Goal: Information Seeking & Learning: Check status

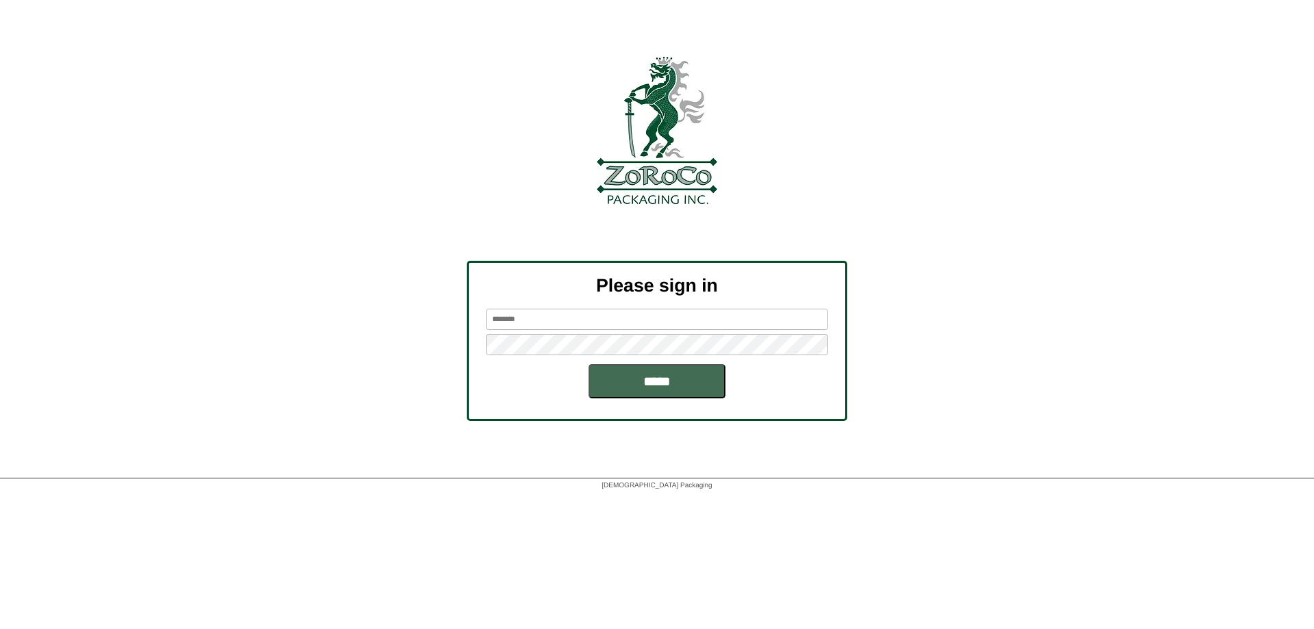
type input "******"
click at [676, 379] on input "*****" at bounding box center [657, 381] width 137 height 34
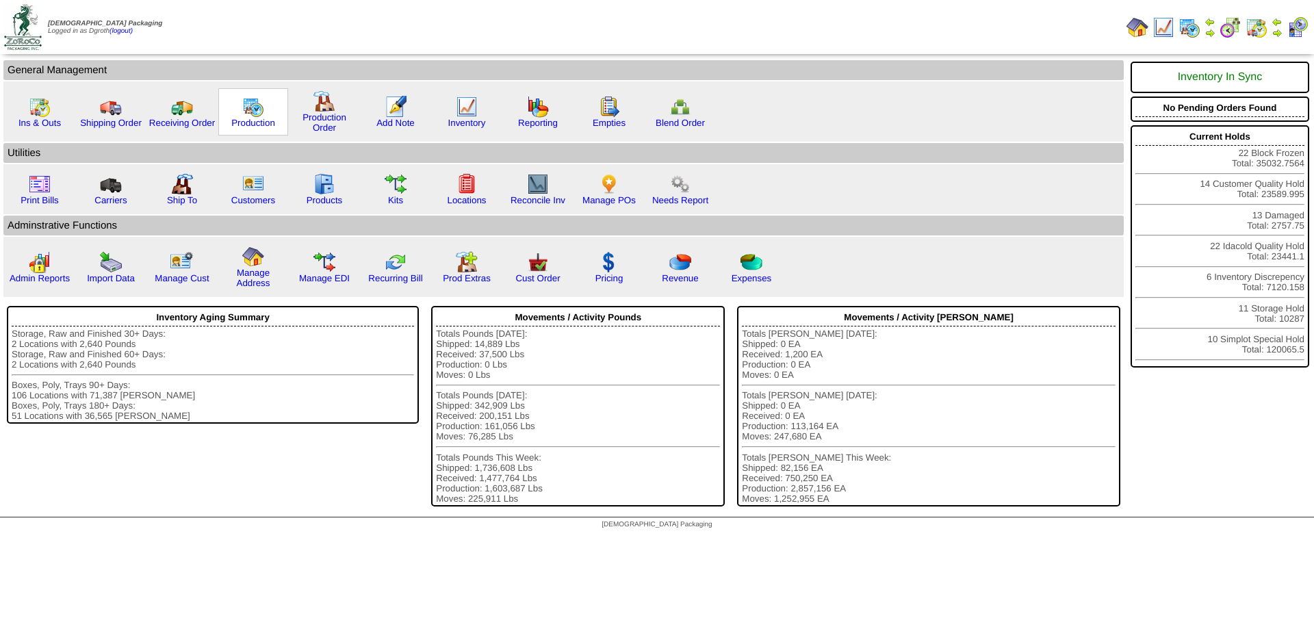
click at [245, 107] on img at bounding box center [253, 107] width 22 height 22
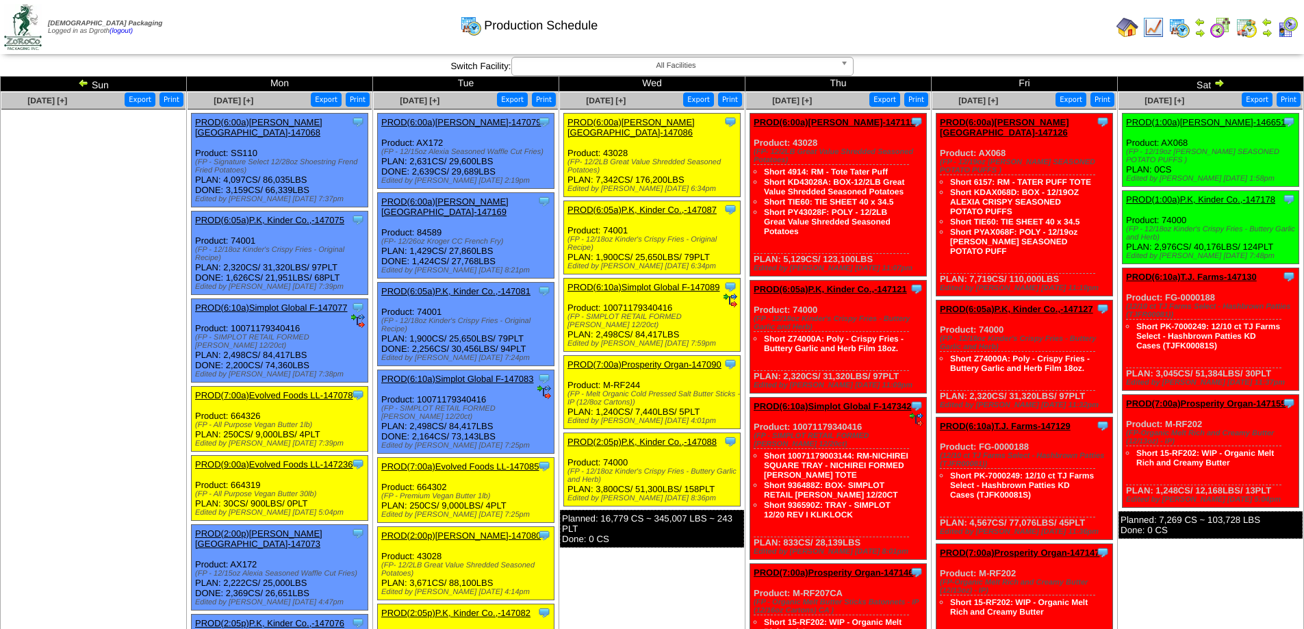
click at [307, 120] on link "PROD(6:00a)[PERSON_NAME][GEOGRAPHIC_DATA]-147068" at bounding box center [258, 127] width 127 height 21
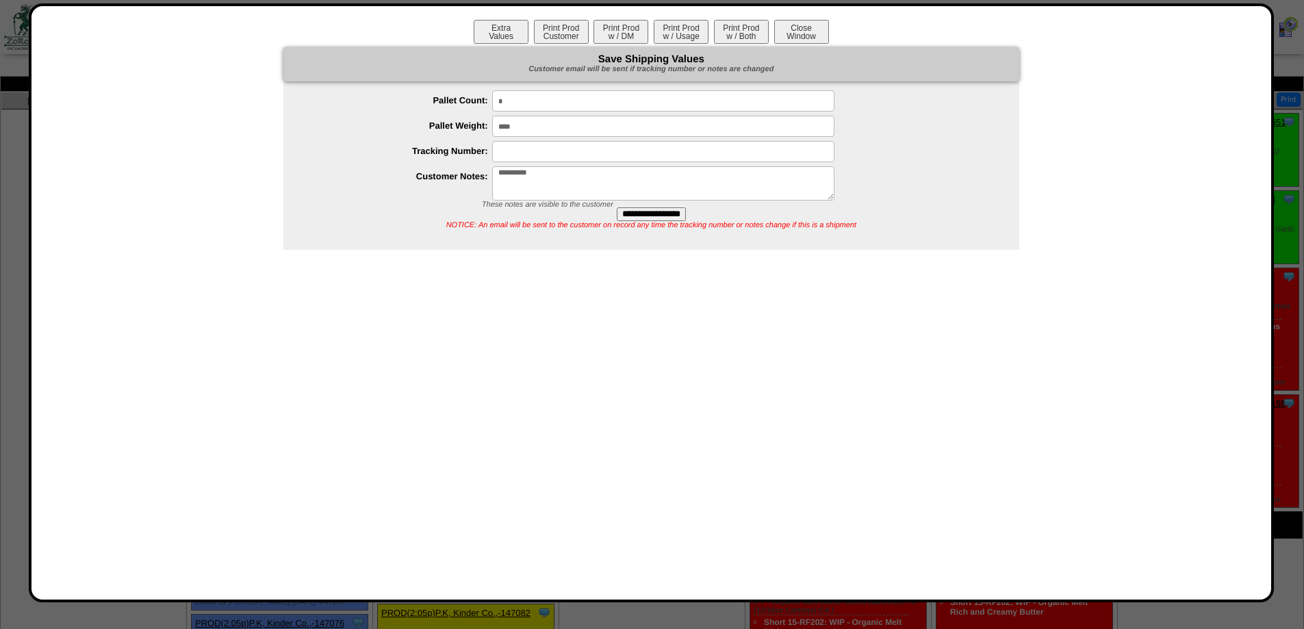
click at [895, 323] on div "**********" at bounding box center [651, 303] width 1213 height 566
click at [797, 26] on button "Close Window" at bounding box center [801, 32] width 55 height 24
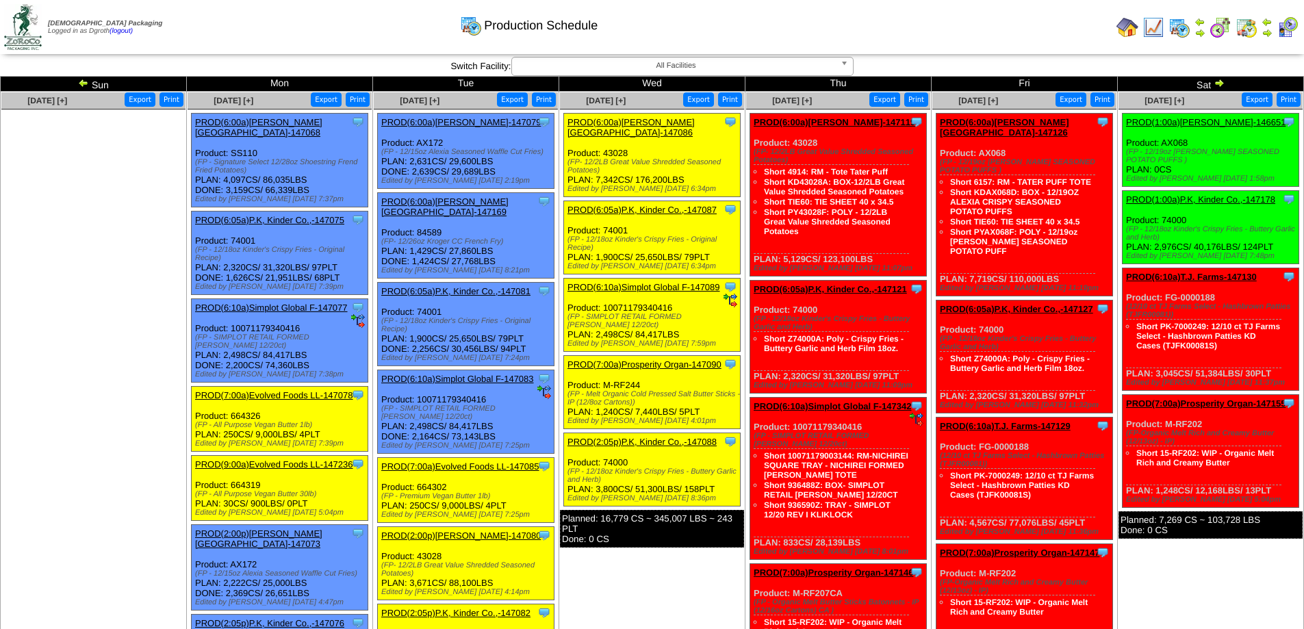
scroll to position [137, 0]
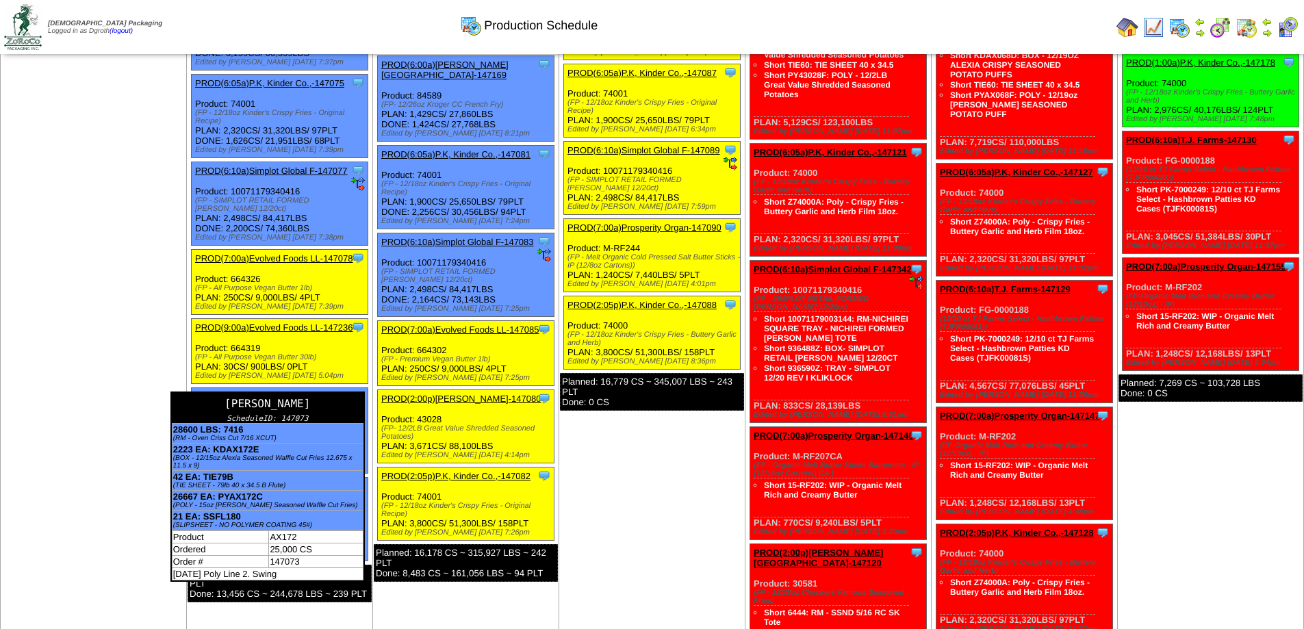
click at [353, 393] on div "[PERSON_NAME]" at bounding box center [268, 403] width 192 height 21
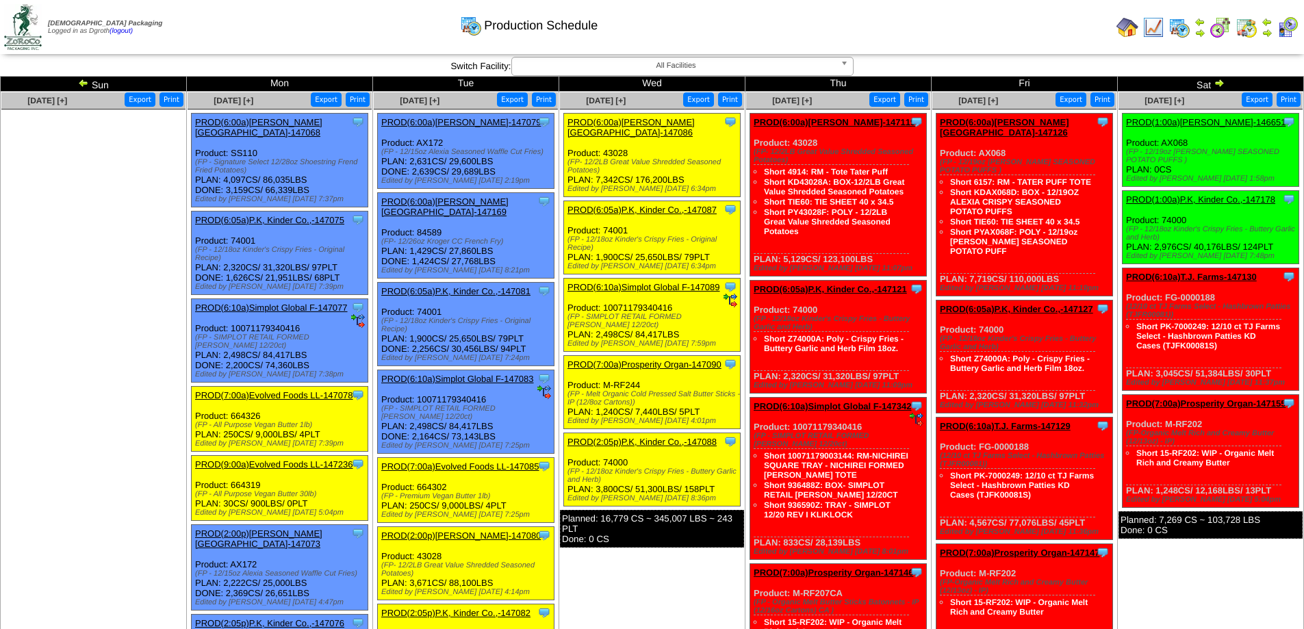
click at [243, 528] on link "PROD(2:00p)[PERSON_NAME][GEOGRAPHIC_DATA]-147073" at bounding box center [258, 538] width 127 height 21
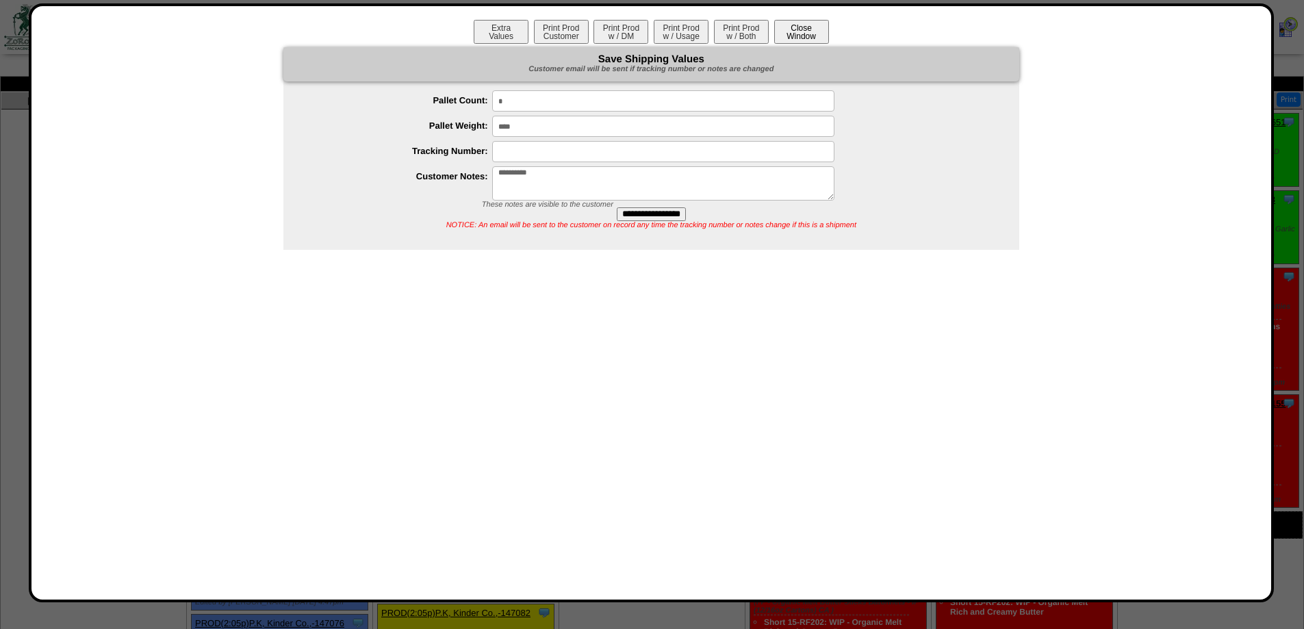
click at [809, 40] on button "Close Window" at bounding box center [801, 32] width 55 height 24
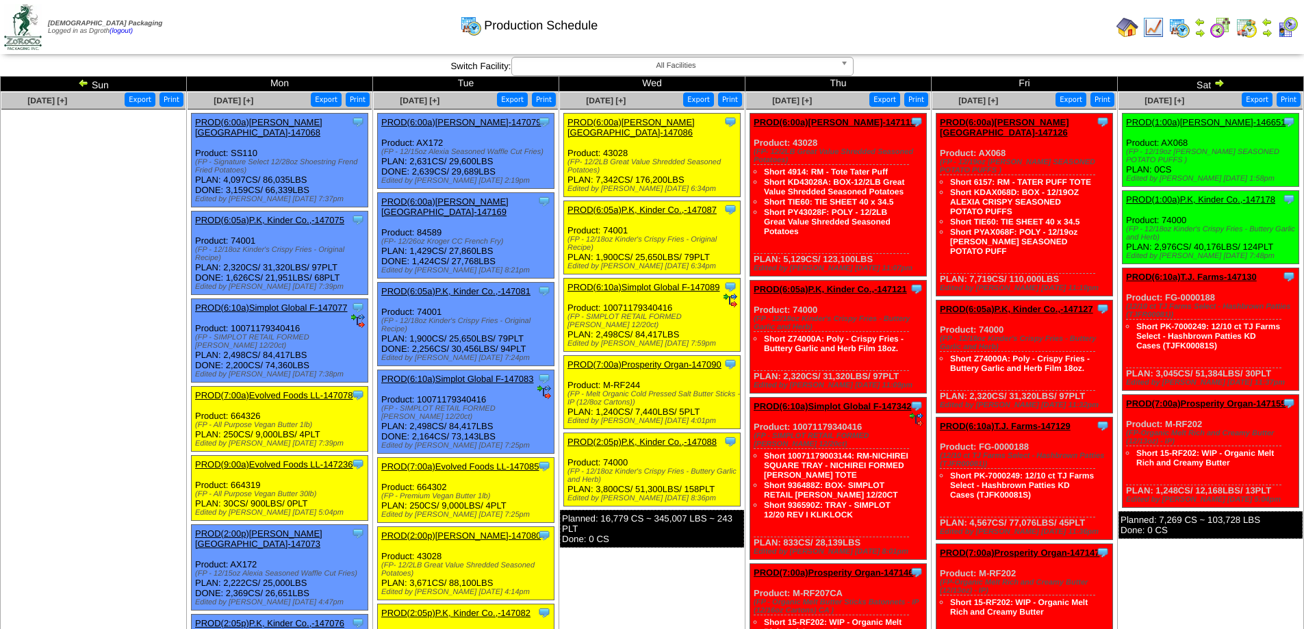
click at [82, 84] on img at bounding box center [83, 82] width 11 height 11
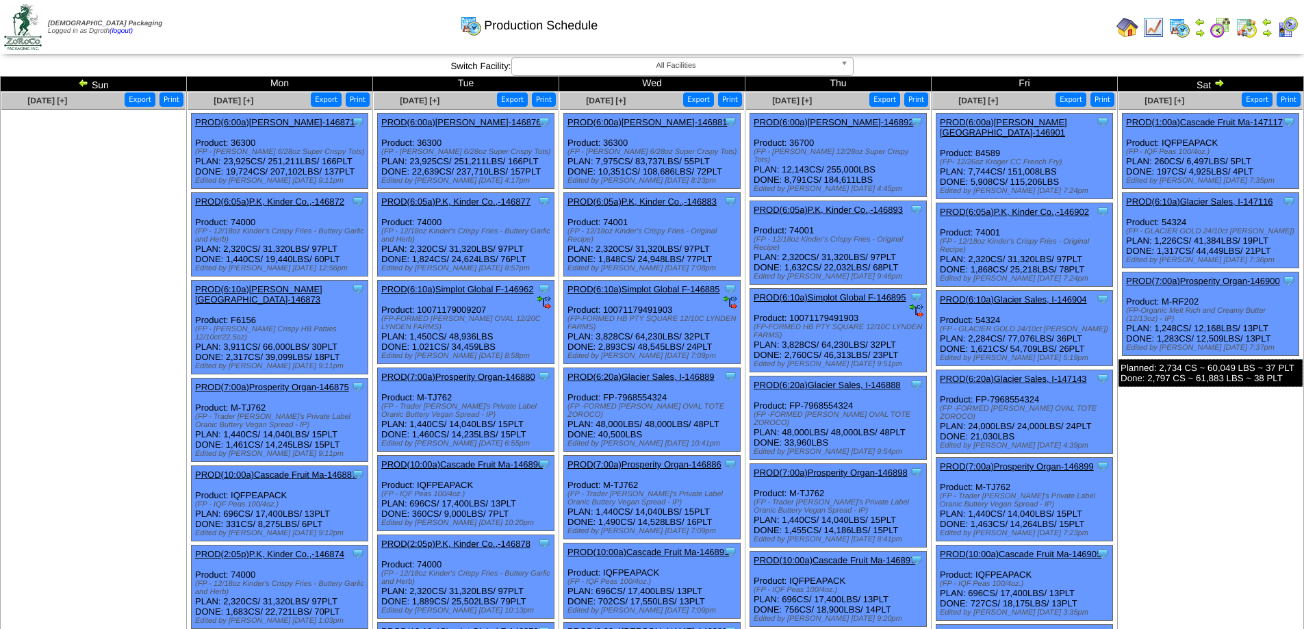
click at [83, 84] on img at bounding box center [83, 82] width 11 height 11
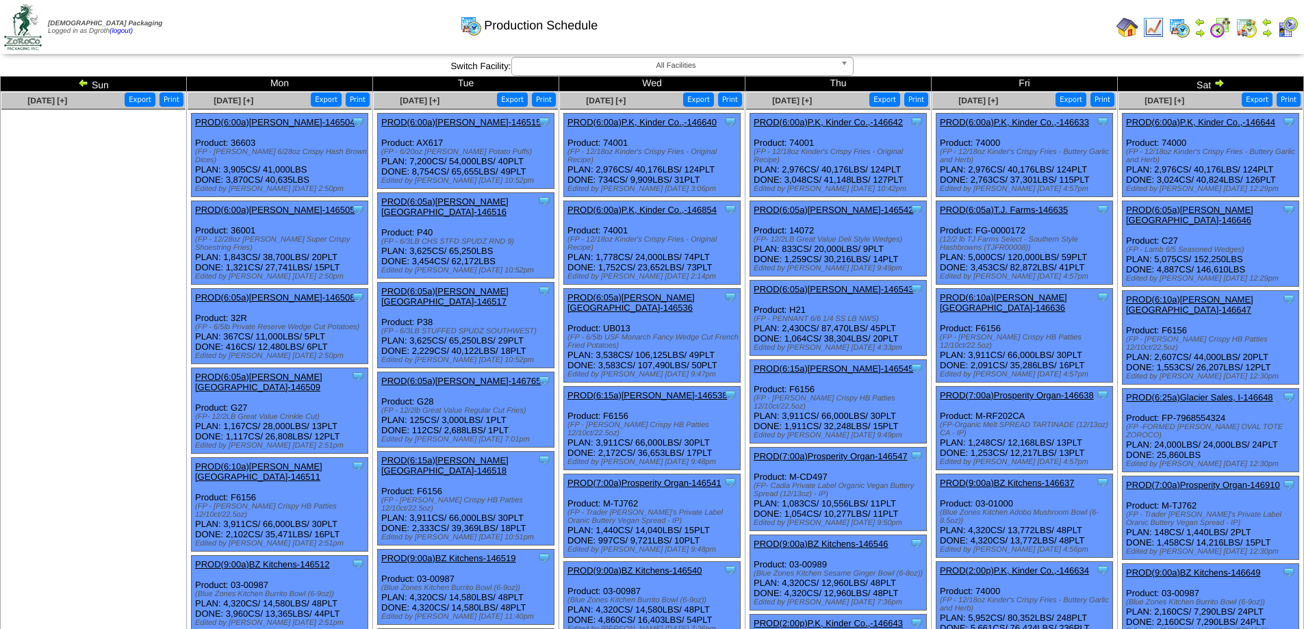
click at [1222, 80] on img at bounding box center [1219, 82] width 11 height 11
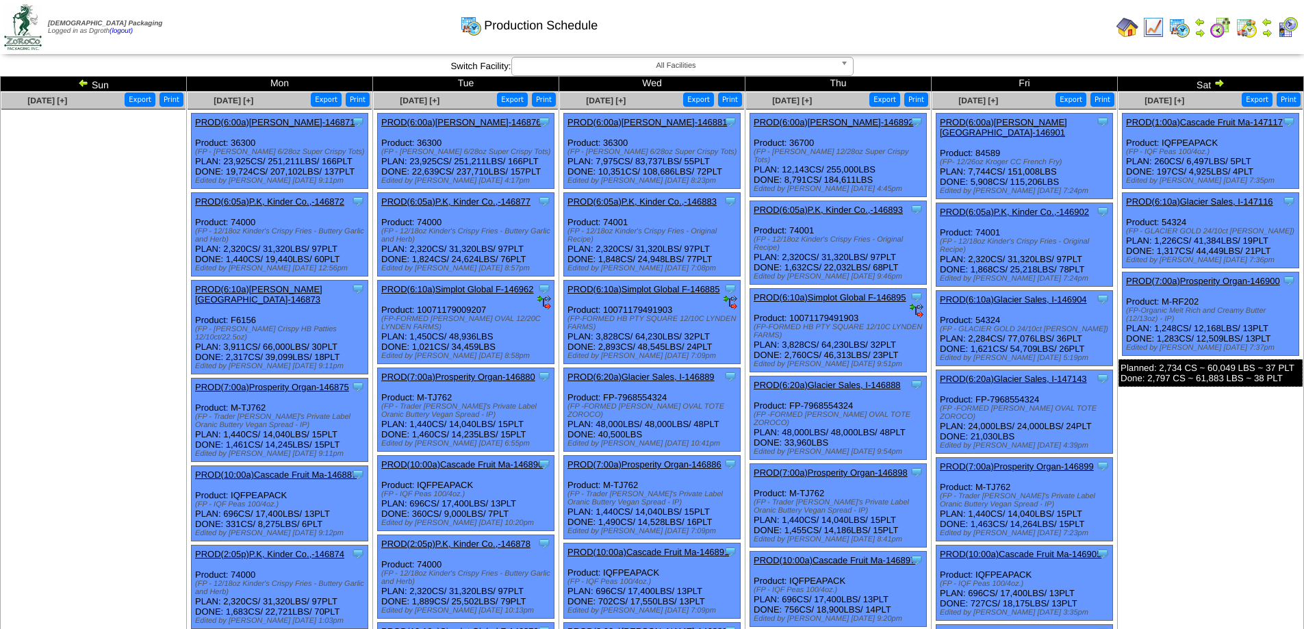
click at [218, 120] on link "PROD(6:00a)[PERSON_NAME]-146871" at bounding box center [274, 122] width 159 height 10
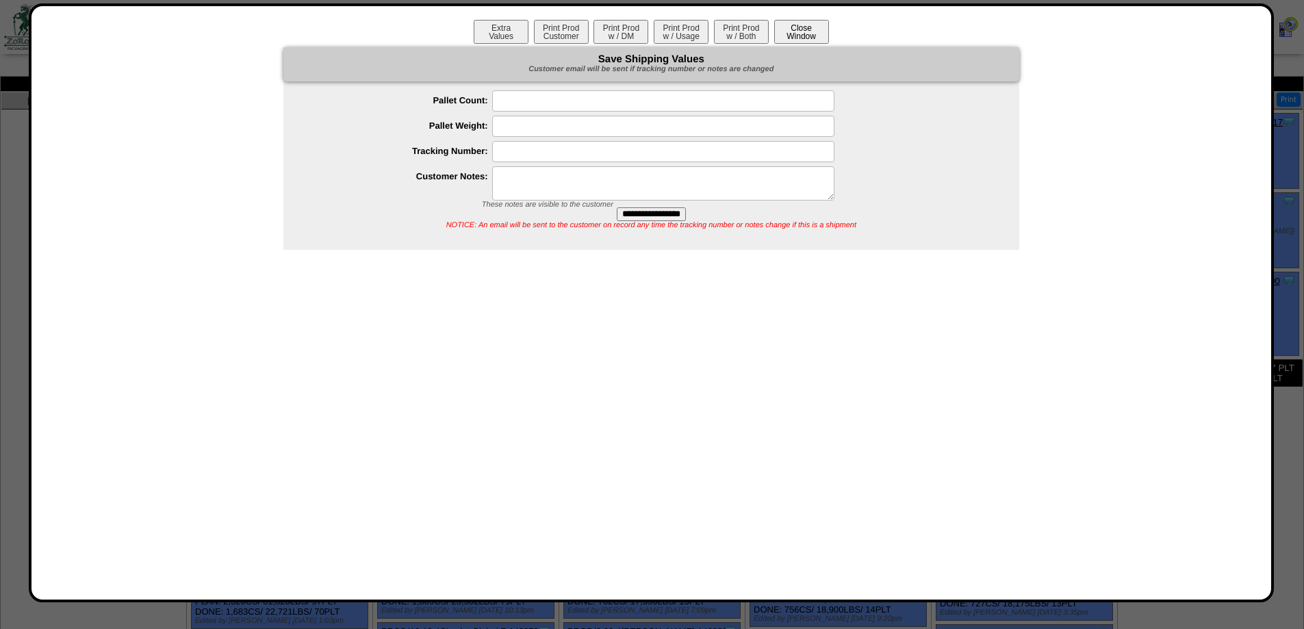
click at [810, 31] on button "Close Window" at bounding box center [801, 32] width 55 height 24
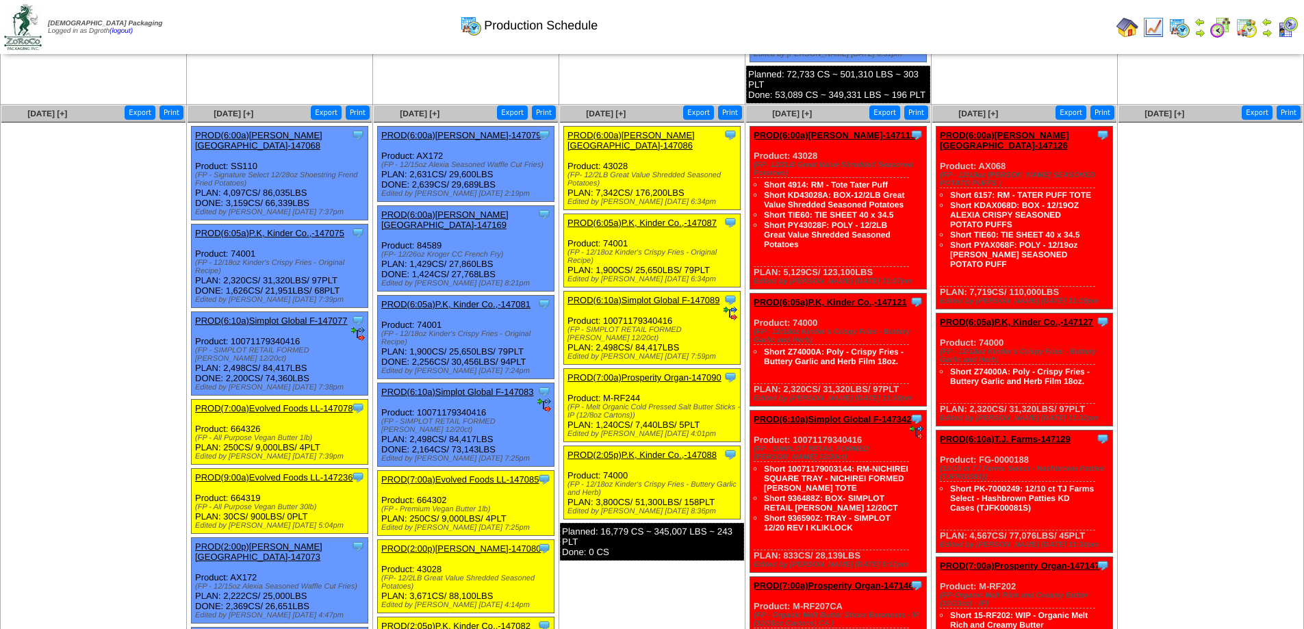
scroll to position [1027, 0]
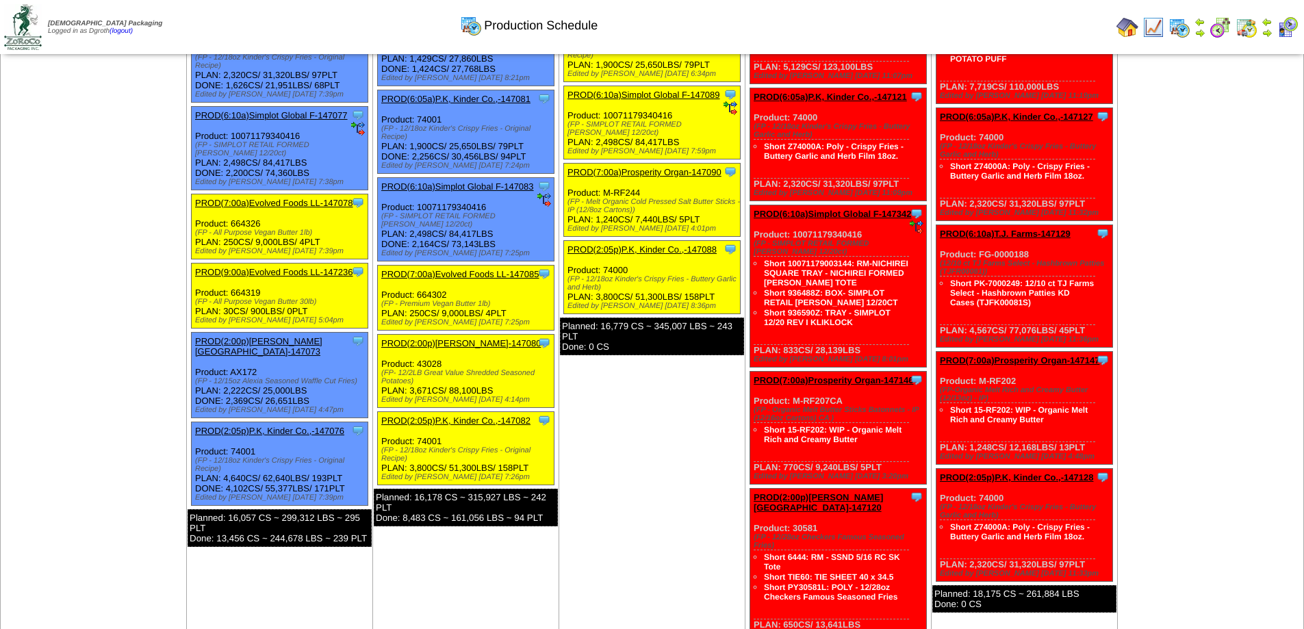
click at [290, 336] on link "PROD(2:00p)[PERSON_NAME][GEOGRAPHIC_DATA]-147073" at bounding box center [258, 346] width 127 height 21
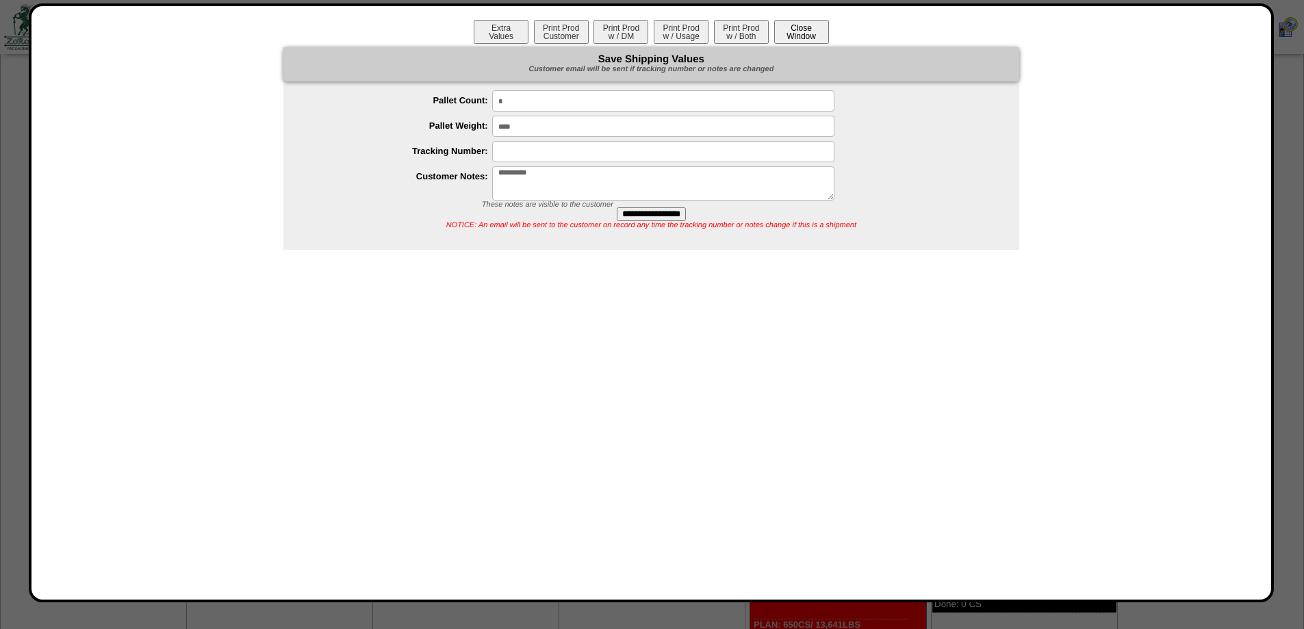
click at [790, 36] on button "Close Window" at bounding box center [801, 32] width 55 height 24
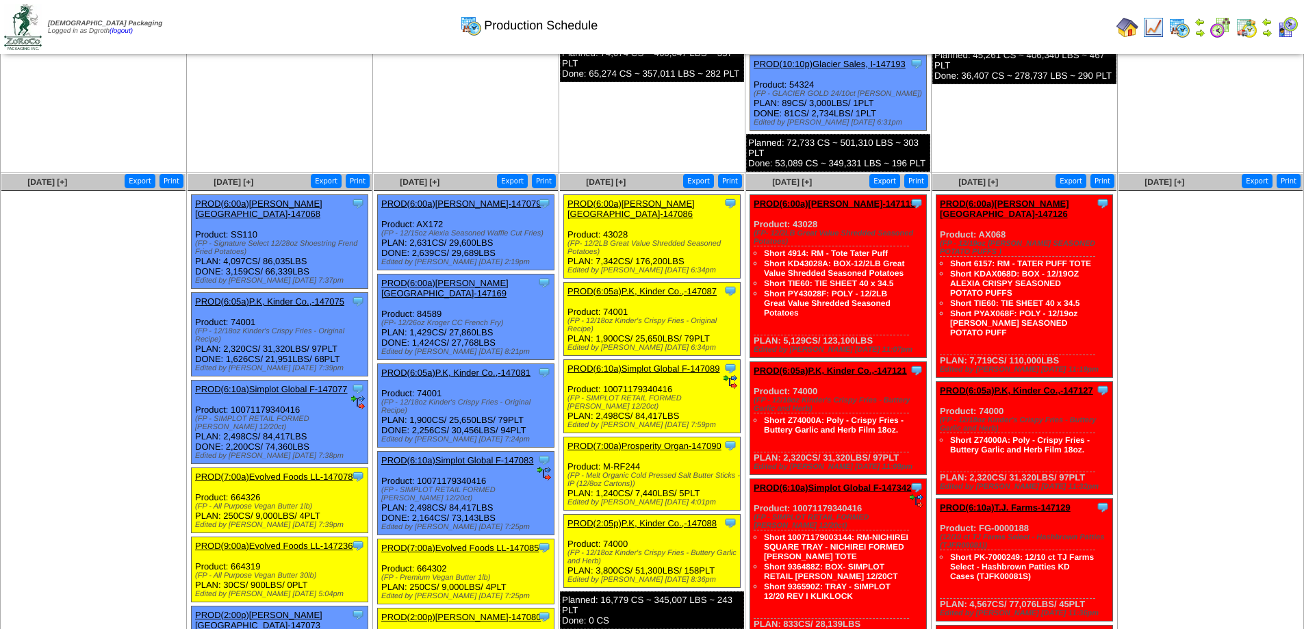
scroll to position [821, 0]
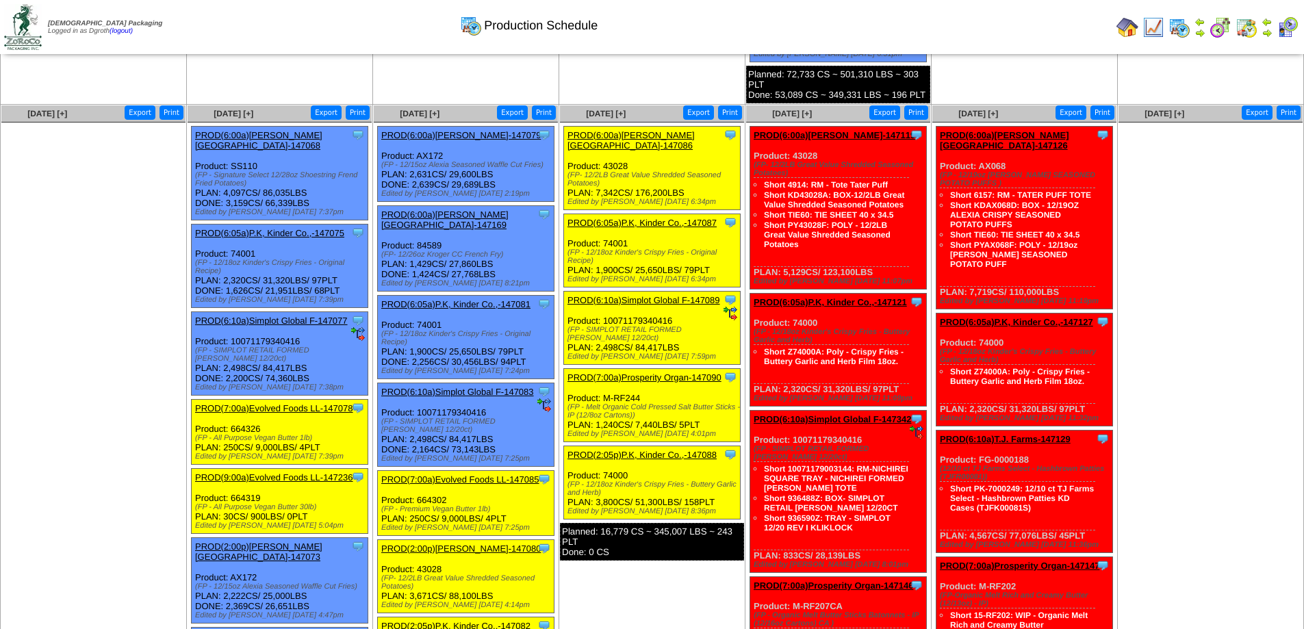
click at [440, 130] on link "PROD(6:00a)[PERSON_NAME]-147079" at bounding box center [460, 135] width 159 height 10
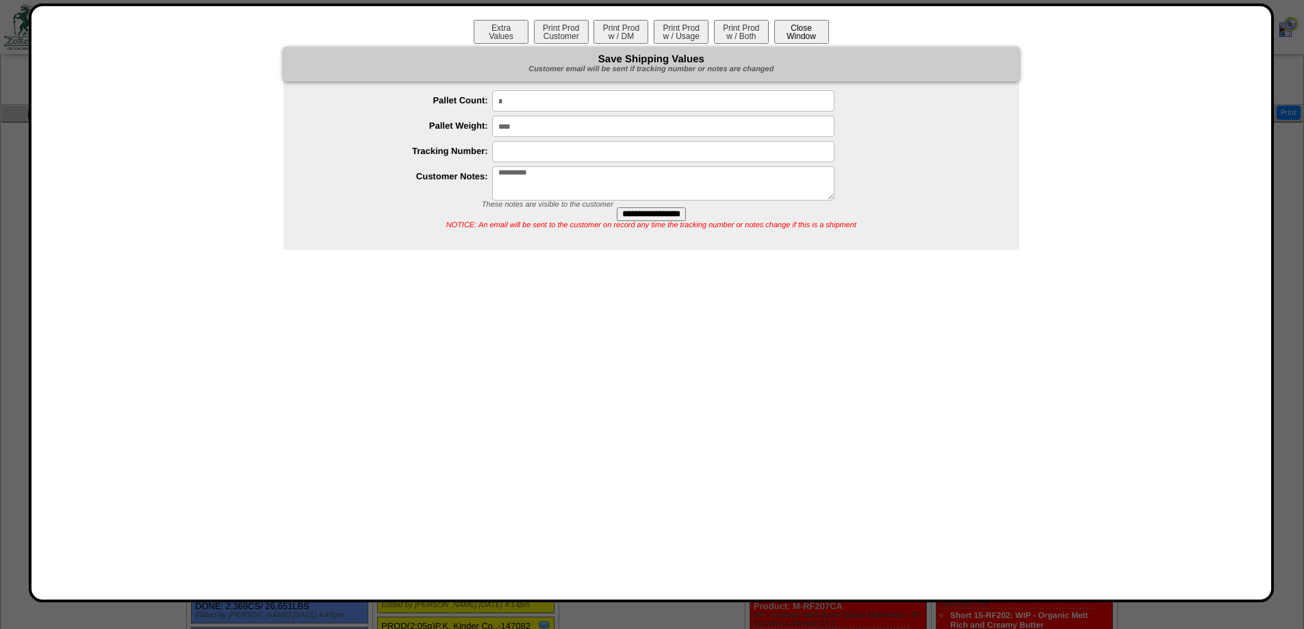
click at [813, 30] on button "Close Window" at bounding box center [801, 32] width 55 height 24
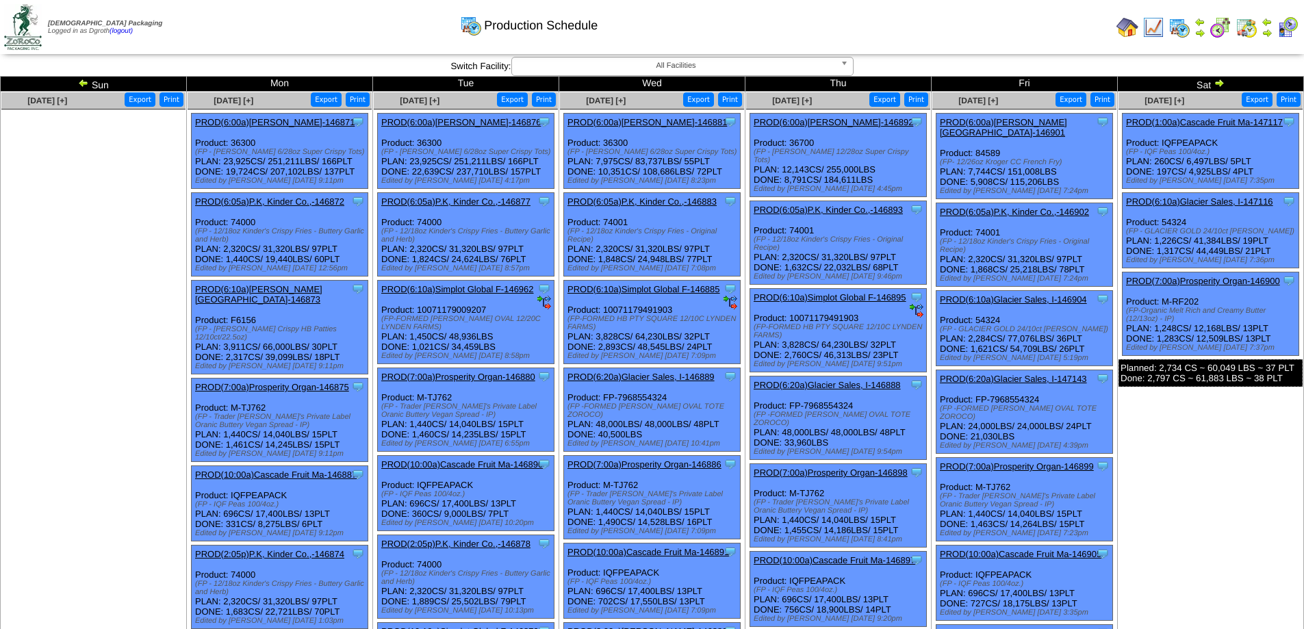
click at [1221, 79] on img at bounding box center [1219, 82] width 11 height 11
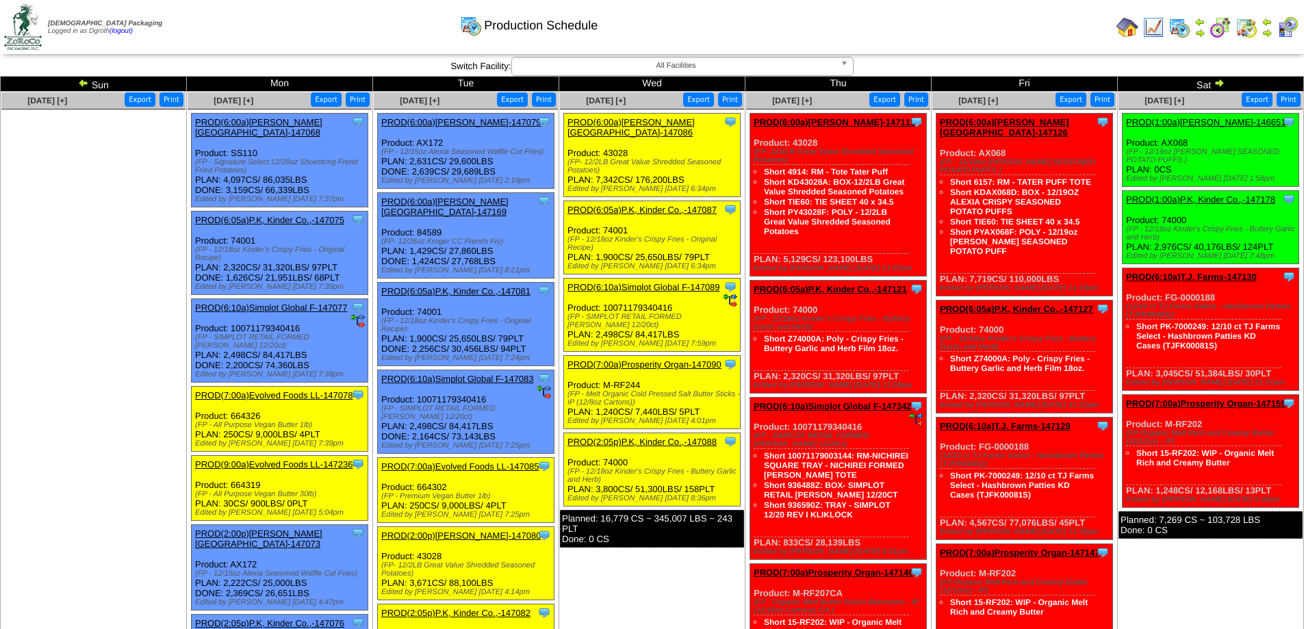
click at [509, 202] on link "PROD(6:00a)[PERSON_NAME][GEOGRAPHIC_DATA]-147169" at bounding box center [444, 206] width 127 height 21
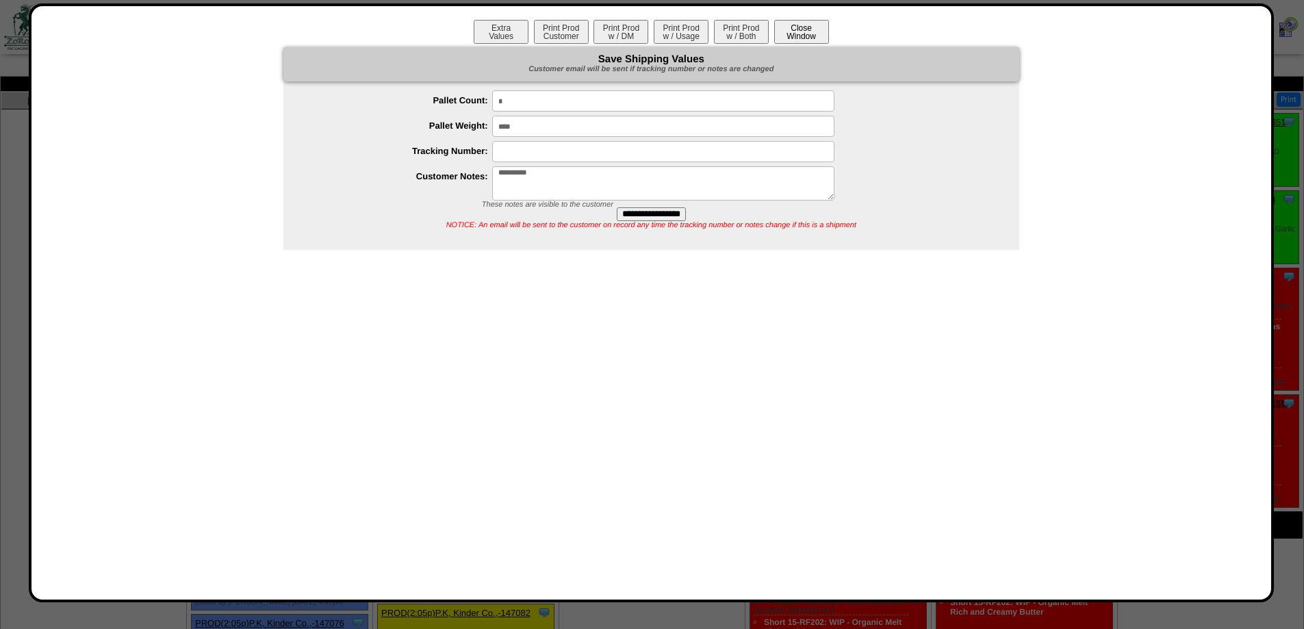
click at [820, 31] on button "Close Window" at bounding box center [801, 32] width 55 height 24
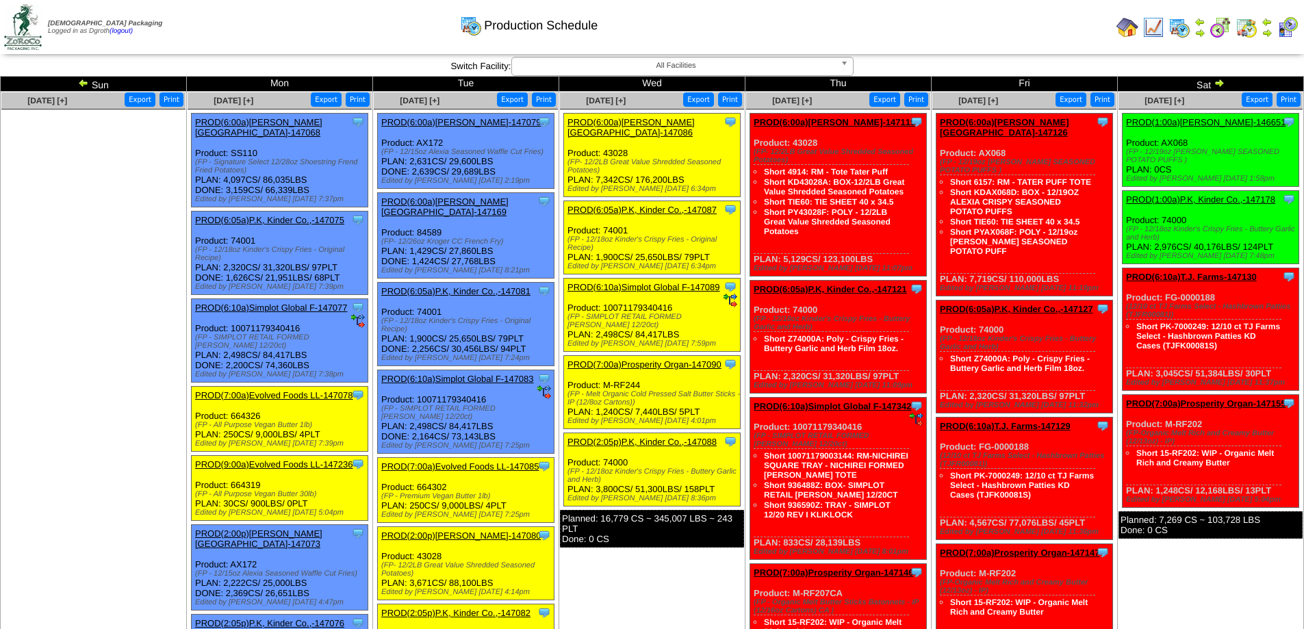
click at [79, 83] on img at bounding box center [83, 82] width 11 height 11
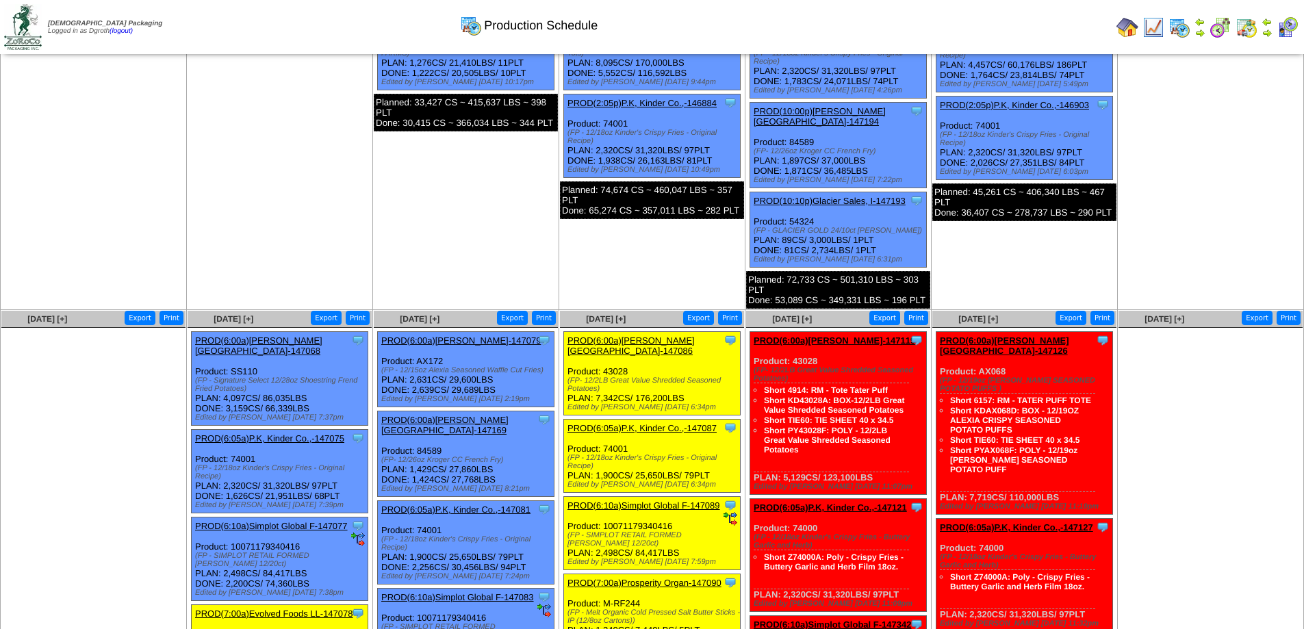
scroll to position [753, 0]
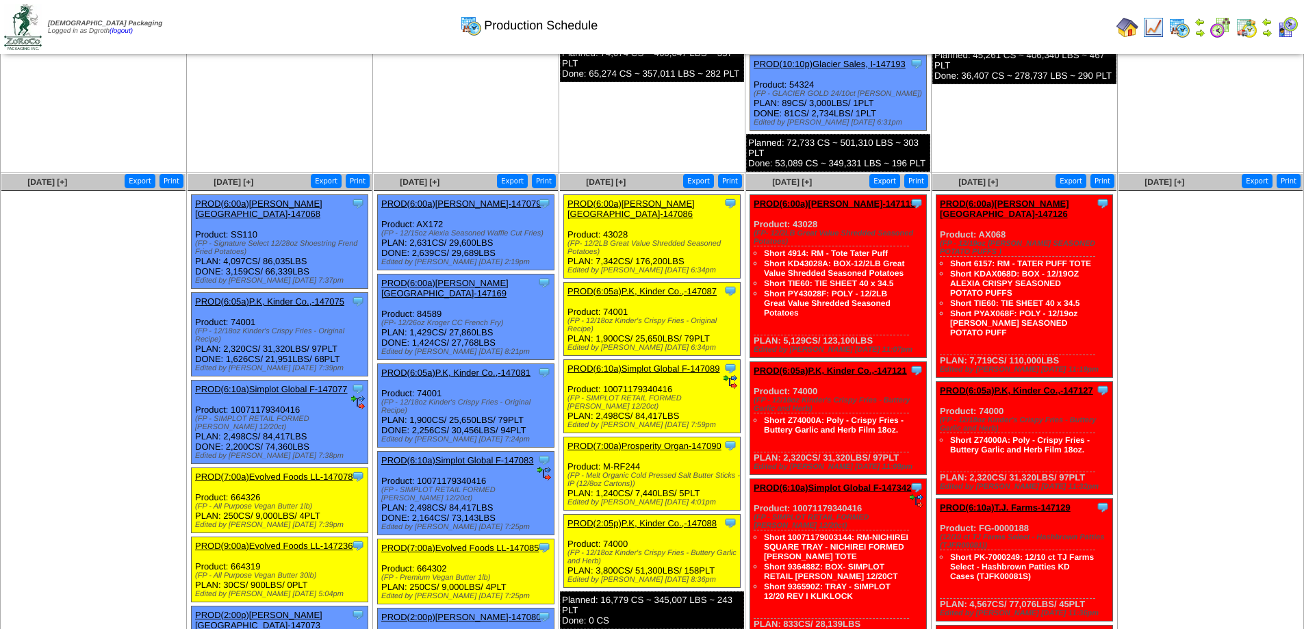
click at [296, 199] on link "PROD(6:00a)Lamb-Weston-147068" at bounding box center [258, 209] width 127 height 21
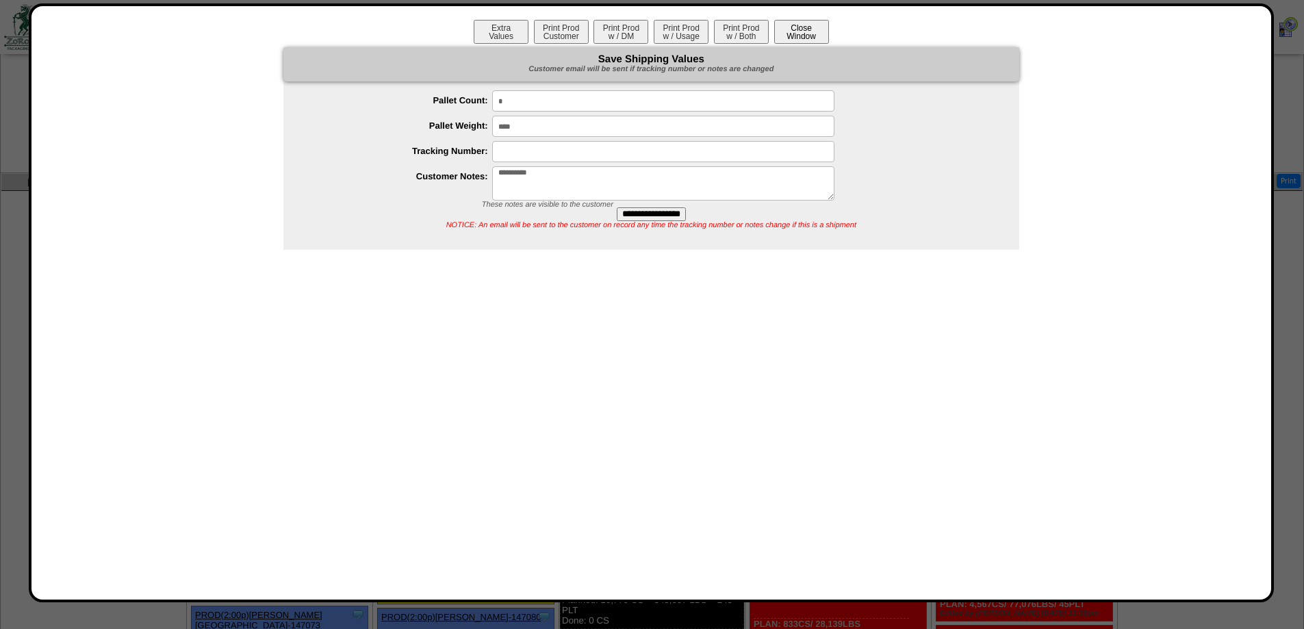
click at [790, 34] on button "Close Window" at bounding box center [801, 32] width 55 height 24
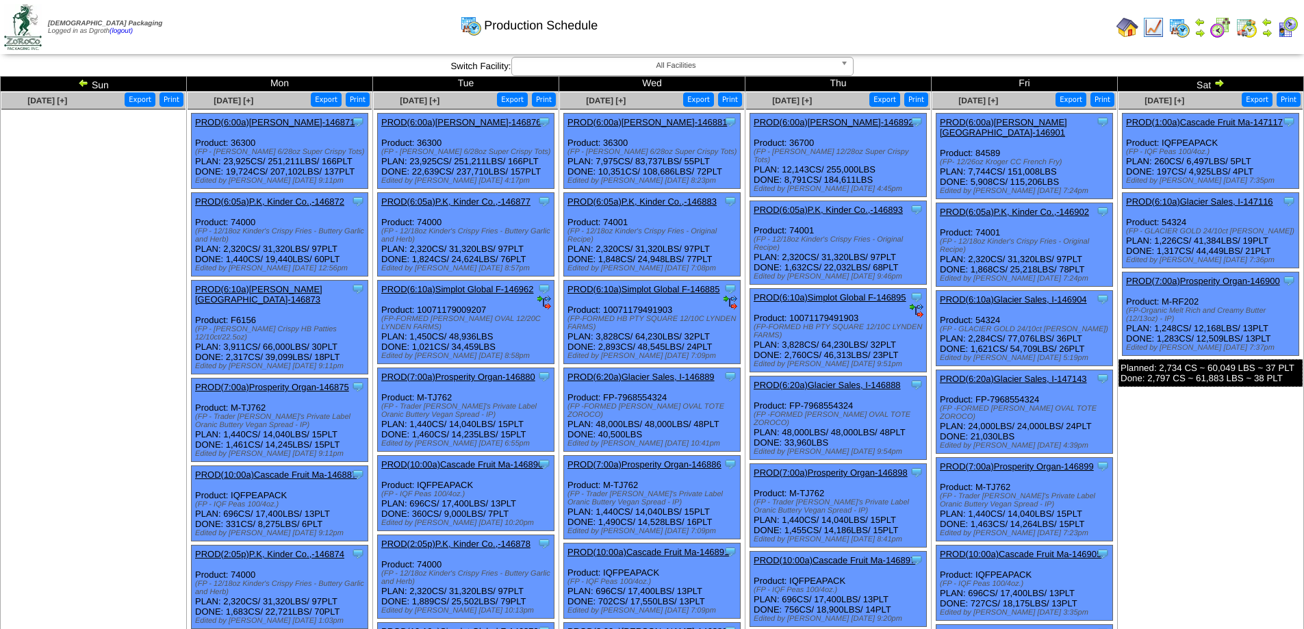
click at [83, 84] on img at bounding box center [83, 82] width 11 height 11
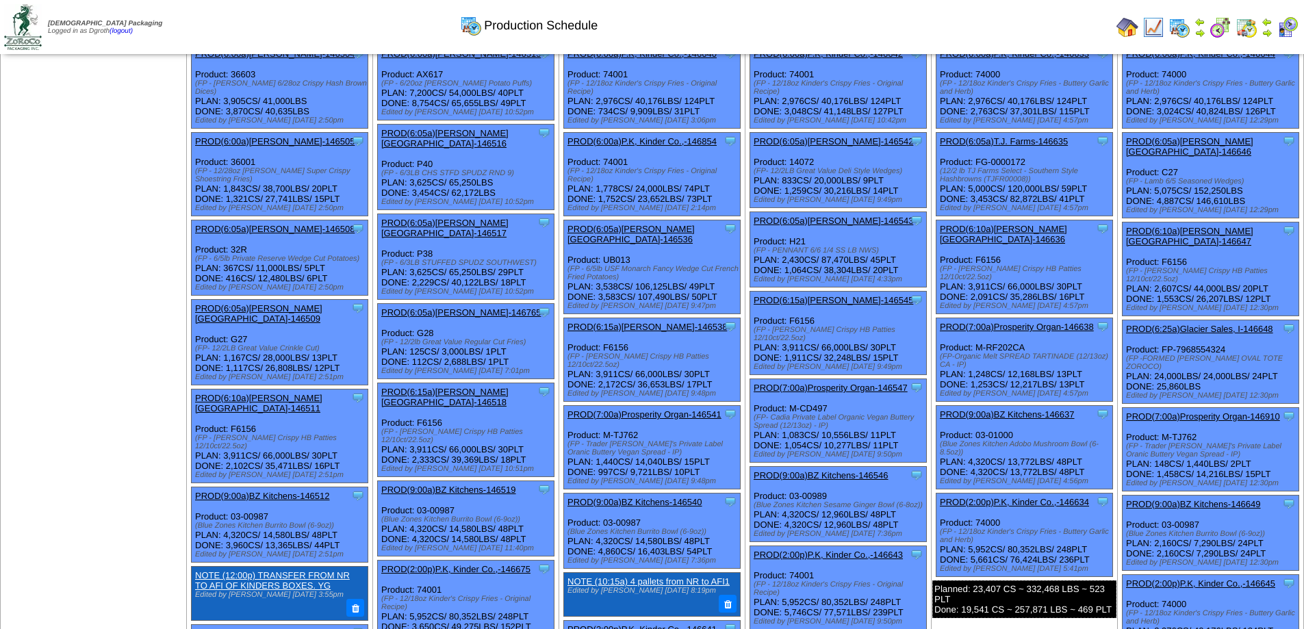
scroll to position [137, 0]
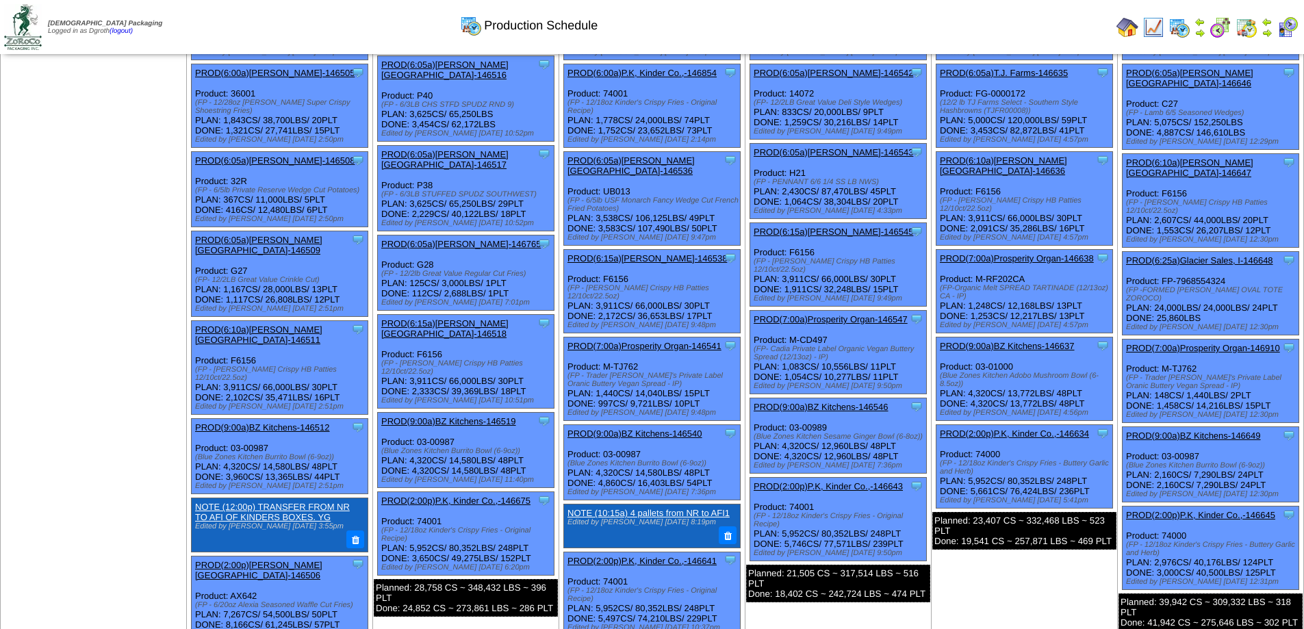
click at [1001, 579] on td "[DATE] [+] Print Export Clone Item PROD(6:00a)P.K, Kinder Co.,-146633 P.K, Kind…" at bounding box center [1025, 409] width 186 height 909
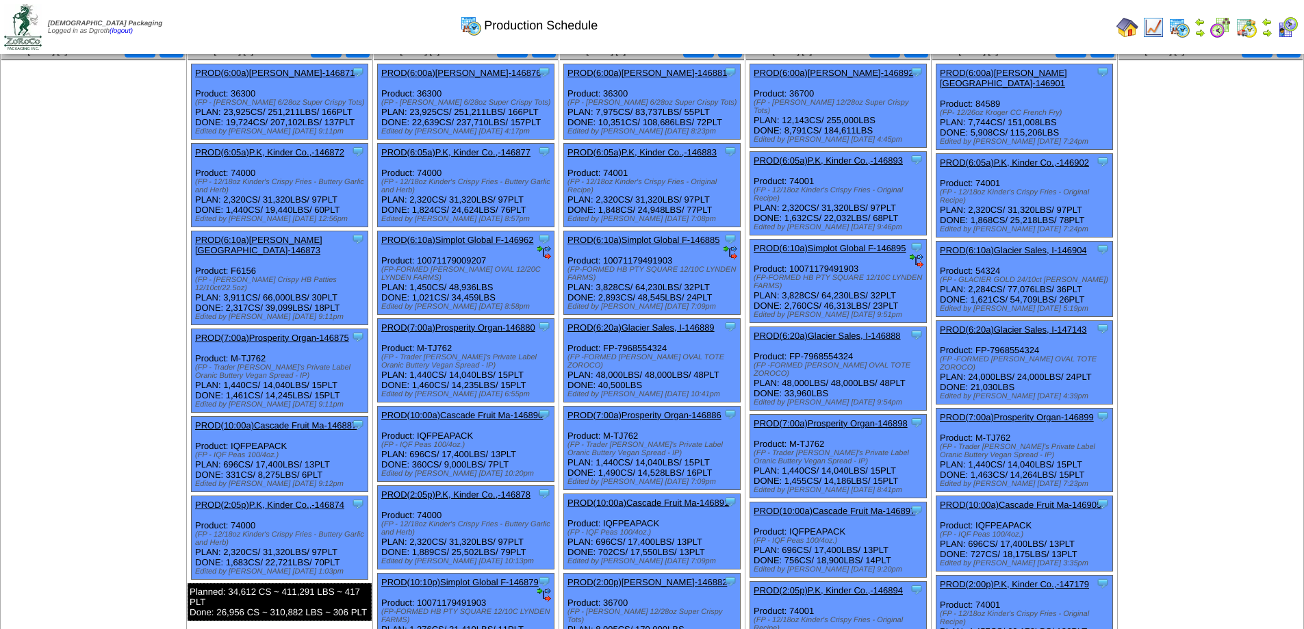
scroll to position [890, 0]
